Goal: Information Seeking & Learning: Learn about a topic

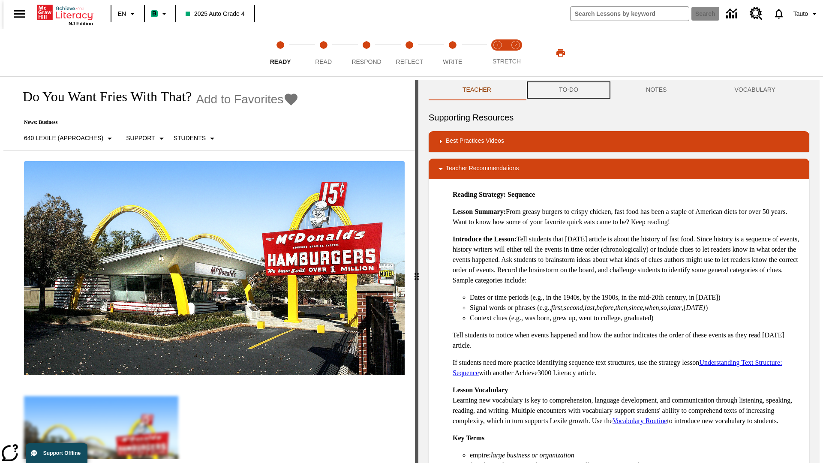
click at [568, 90] on button "TO-DO" at bounding box center [568, 90] width 87 height 21
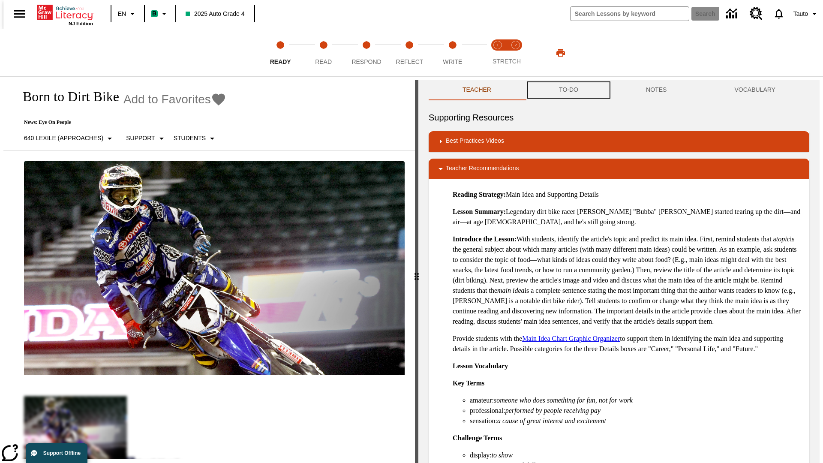
click at [568, 90] on button "TO-DO" at bounding box center [568, 90] width 87 height 21
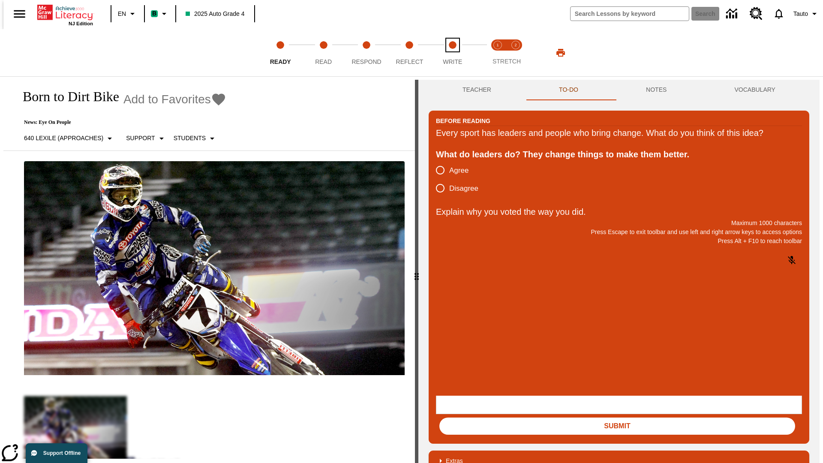
click at [452, 53] on span "Write" at bounding box center [452, 58] width 19 height 15
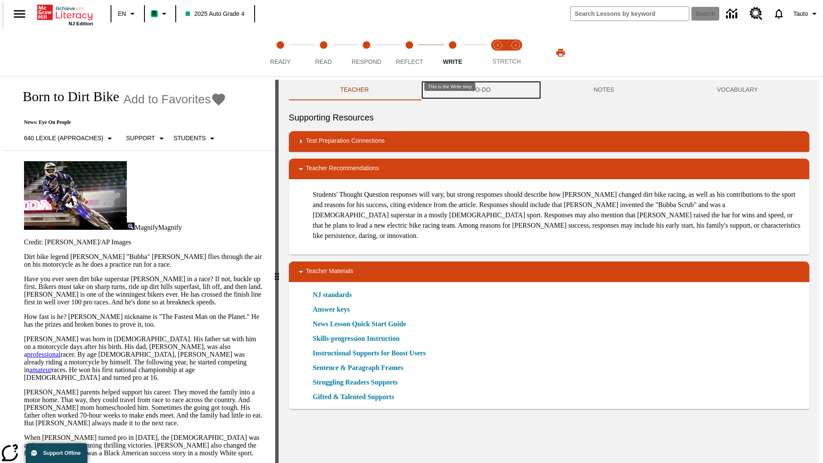
scroll to position [0, 0]
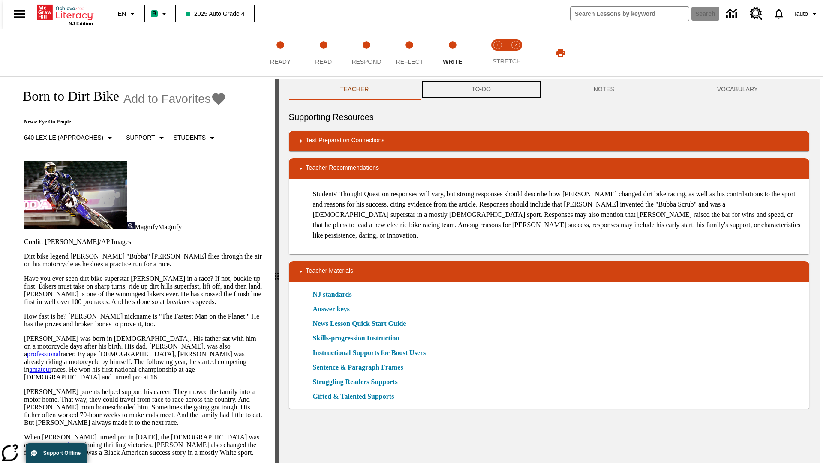
click at [481, 90] on button "TO-DO" at bounding box center [481, 89] width 122 height 21
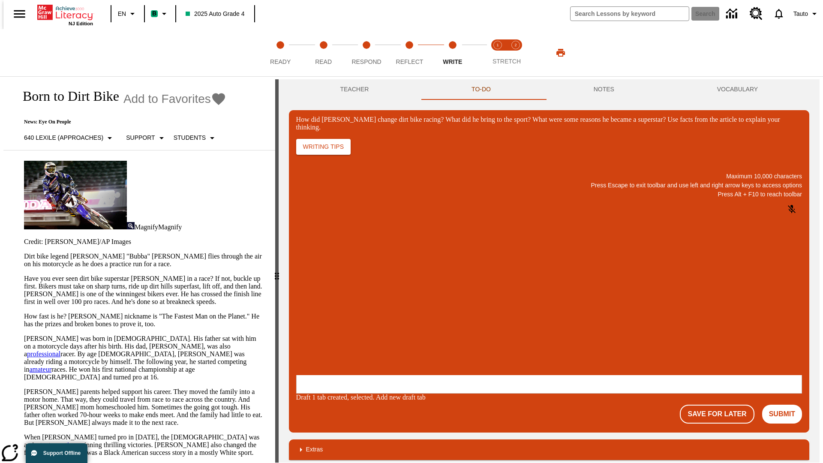
scroll to position [0, 0]
click at [421, 320] on p "One change [PERSON_NAME] brought to dirt bike racing was…" at bounding box center [360, 323] width 122 height 15
click at [314, 286] on span "Copy" at bounding box center [307, 289] width 14 height 6
click at [421, 320] on p "How did Stewart change dirt bike racing? What did he bring to the sport? What w…" at bounding box center [360, 320] width 122 height 8
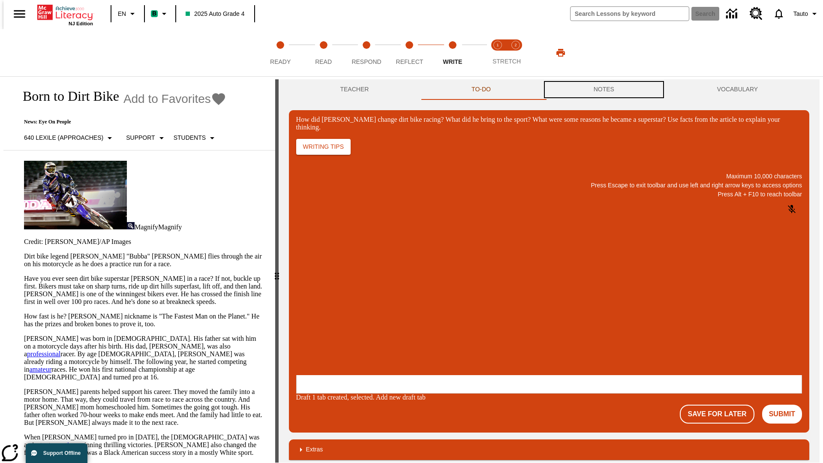
click at [605, 90] on button "NOTES" at bounding box center [603, 89] width 123 height 21
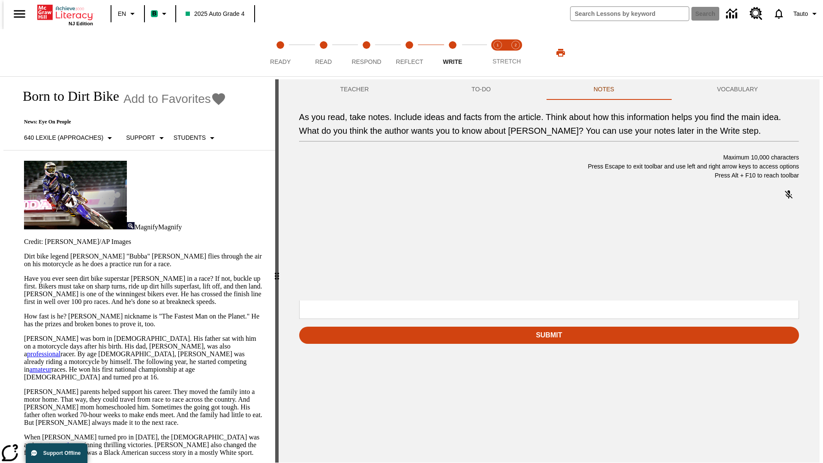
click at [424, 246] on p "As you read, take notes. Include ideas and facts from the article. Think about …" at bounding box center [363, 245] width 122 height 8
click at [354, 218] on span "Copy" at bounding box center [361, 214] width 14 height 6
click at [424, 246] on p "As you read, take notes. Include ideas and facts from the article. Think about …" at bounding box center [363, 245] width 122 height 8
